Goal: Check status

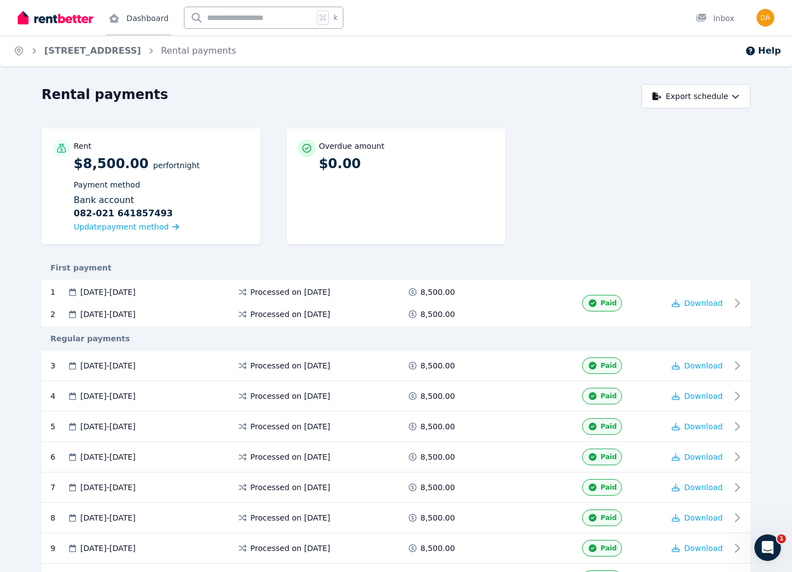
click at [131, 13] on link "Dashboard" at bounding box center [138, 17] width 64 height 35
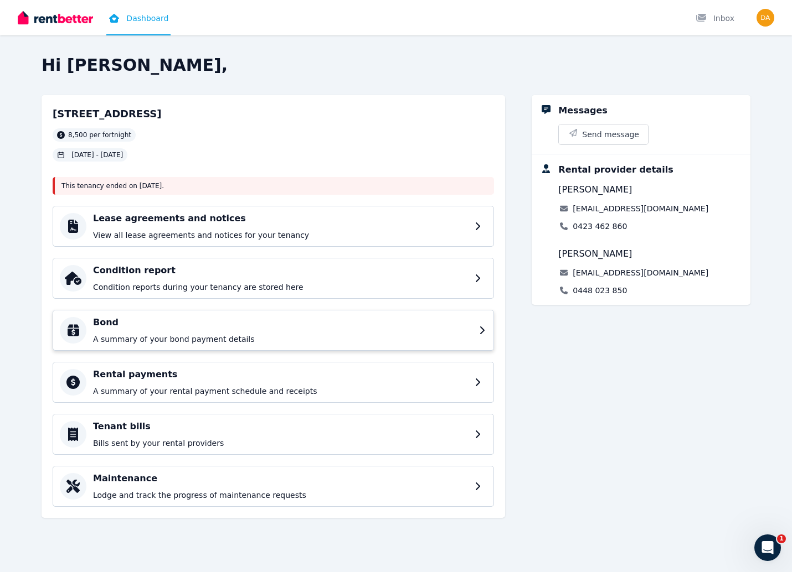
click at [468, 318] on h4 "Bond" at bounding box center [282, 322] width 379 height 13
